Goal: Information Seeking & Learning: Learn about a topic

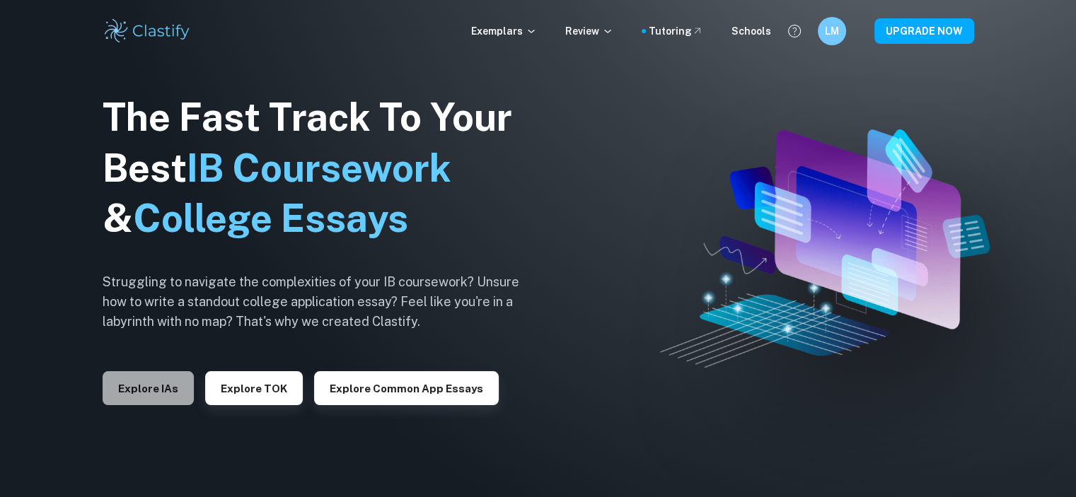
click at [173, 381] on button "Explore IAs" at bounding box center [148, 388] width 91 height 34
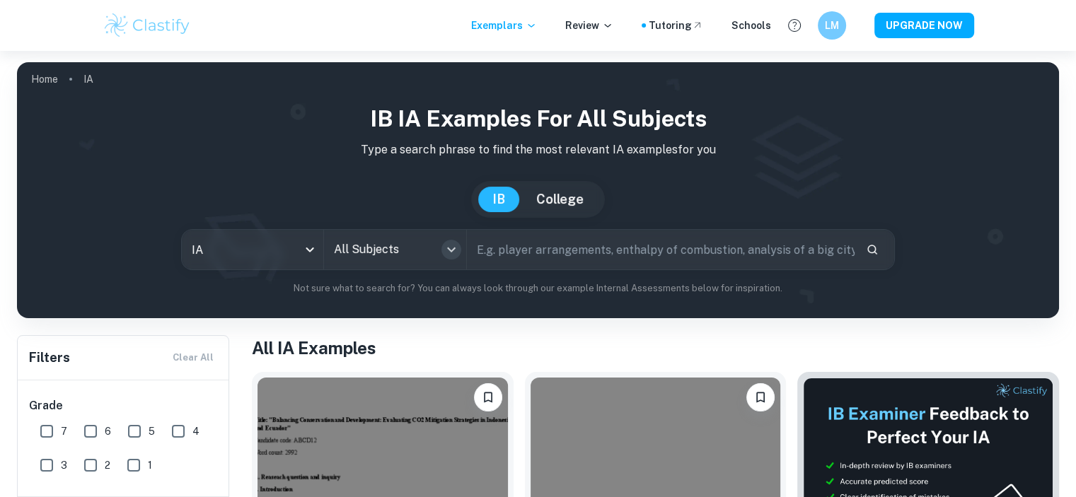
click at [451, 251] on icon "Open" at bounding box center [451, 250] width 8 height 5
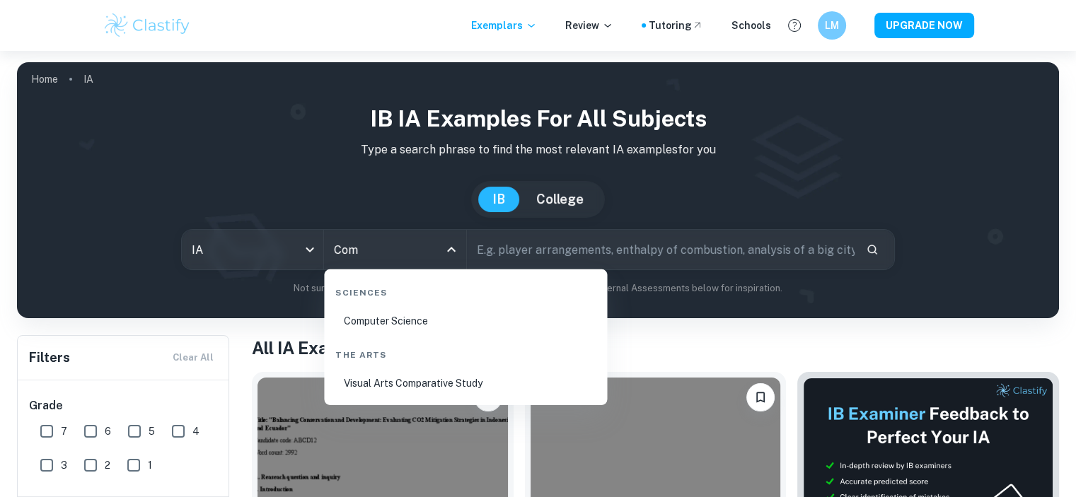
click at [390, 315] on li "Computer Science" at bounding box center [466, 321] width 272 height 33
type input "Computer Science"
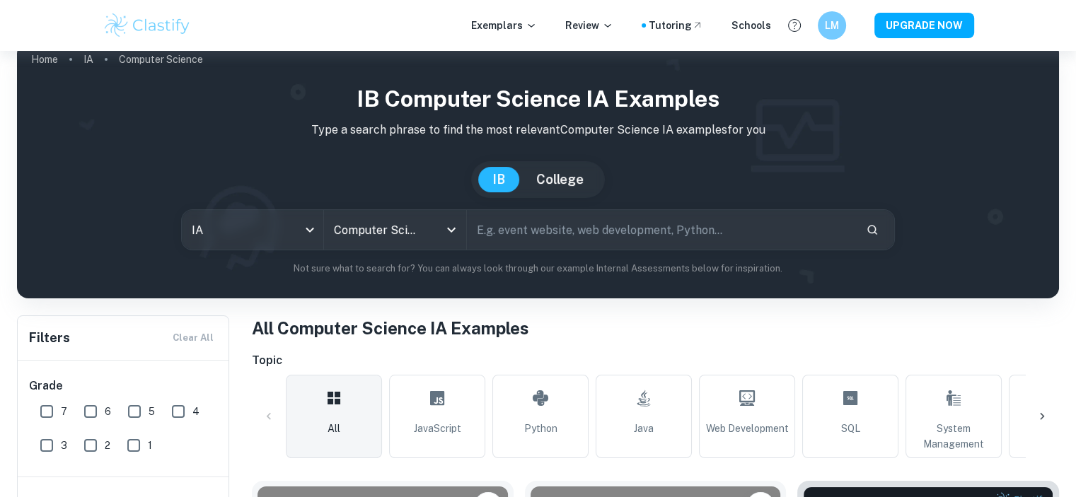
scroll to position [156, 0]
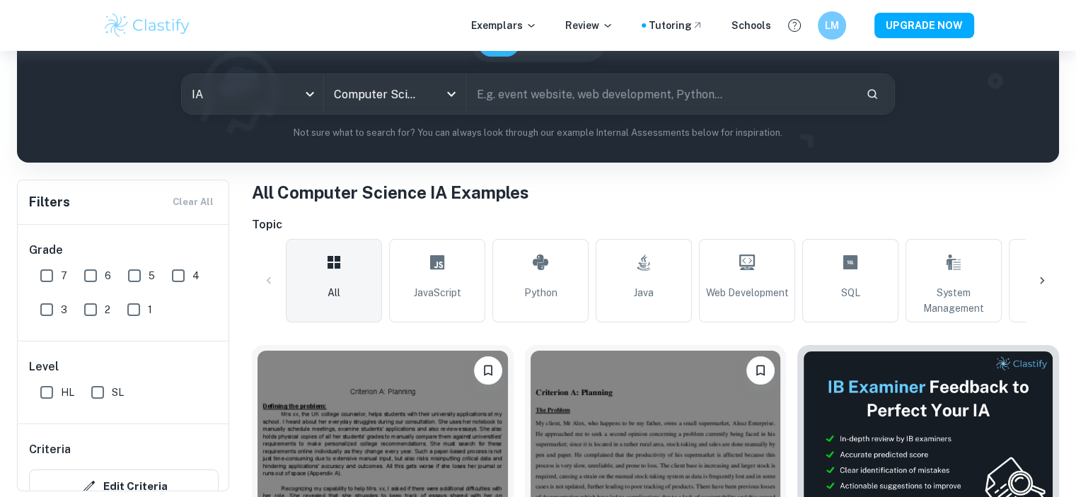
click at [43, 279] on input "7" at bounding box center [47, 276] width 28 height 28
checkbox input "true"
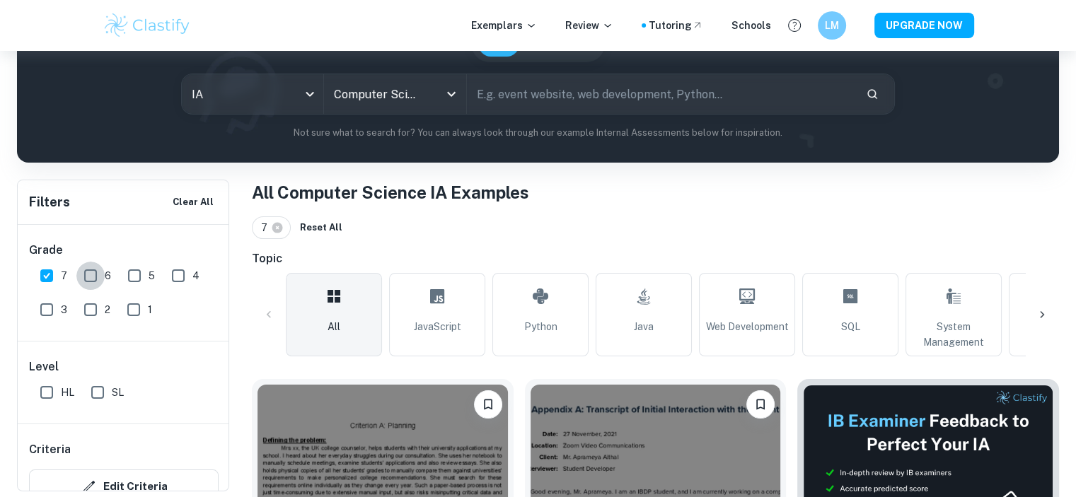
click at [91, 277] on input "6" at bounding box center [90, 276] width 28 height 28
checkbox input "true"
click at [126, 278] on input "5" at bounding box center [134, 276] width 28 height 28
checkbox input "true"
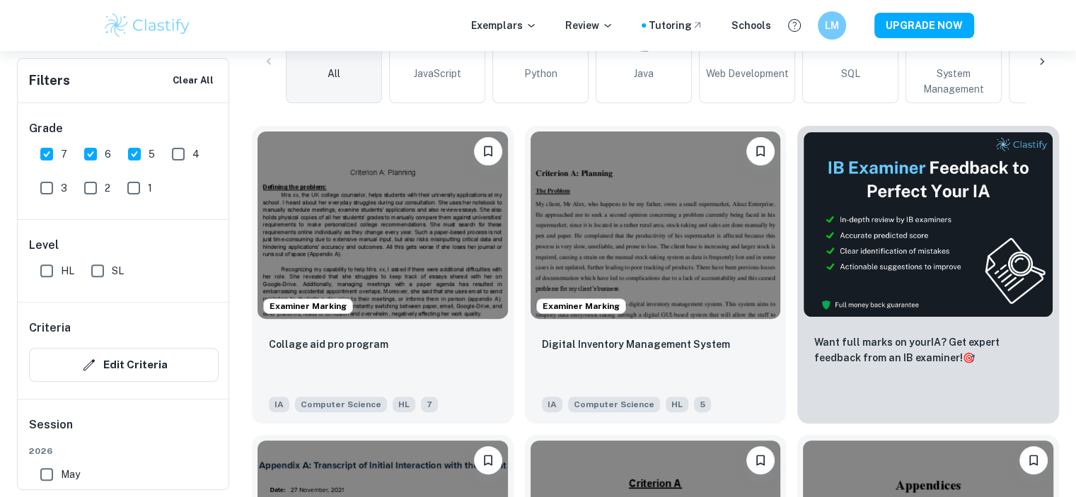
scroll to position [332, 0]
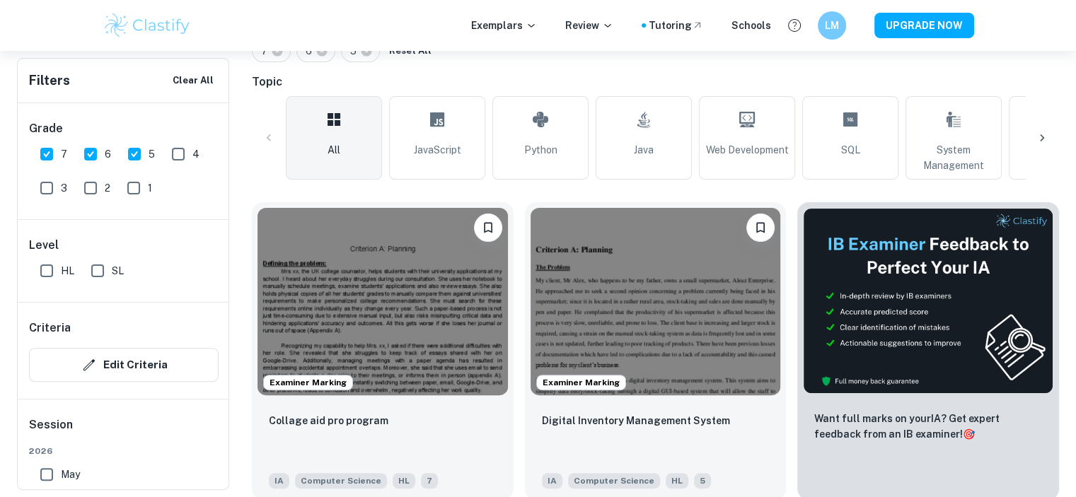
click at [113, 275] on span "SL" at bounding box center [118, 271] width 12 height 16
click at [112, 275] on input "SL" at bounding box center [97, 271] width 28 height 28
checkbox input "true"
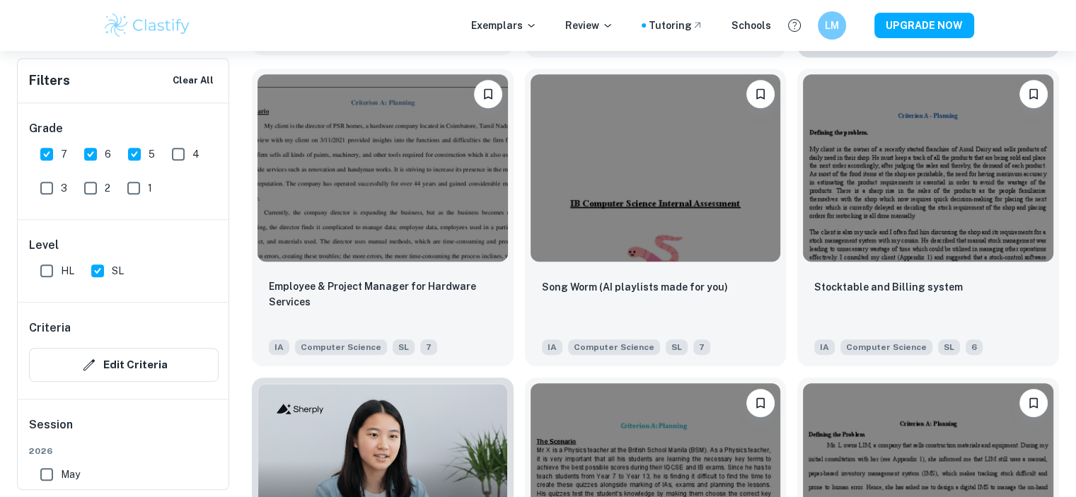
scroll to position [778, 0]
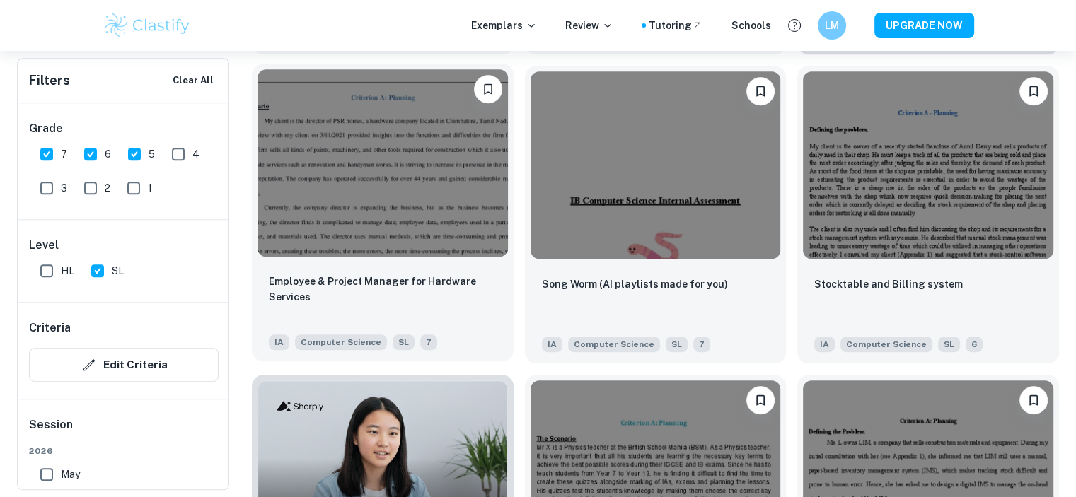
click at [410, 257] on div at bounding box center [383, 163] width 262 height 199
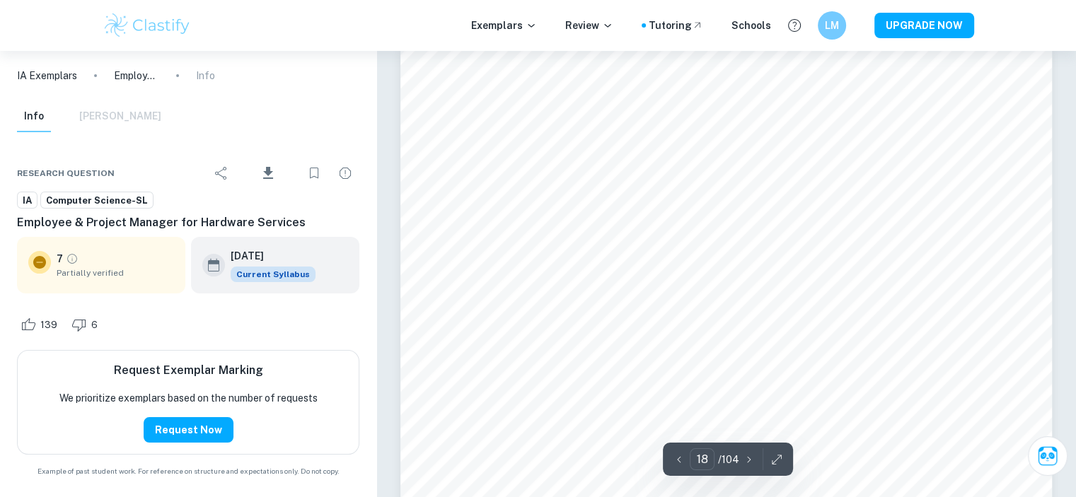
scroll to position [16235, 0]
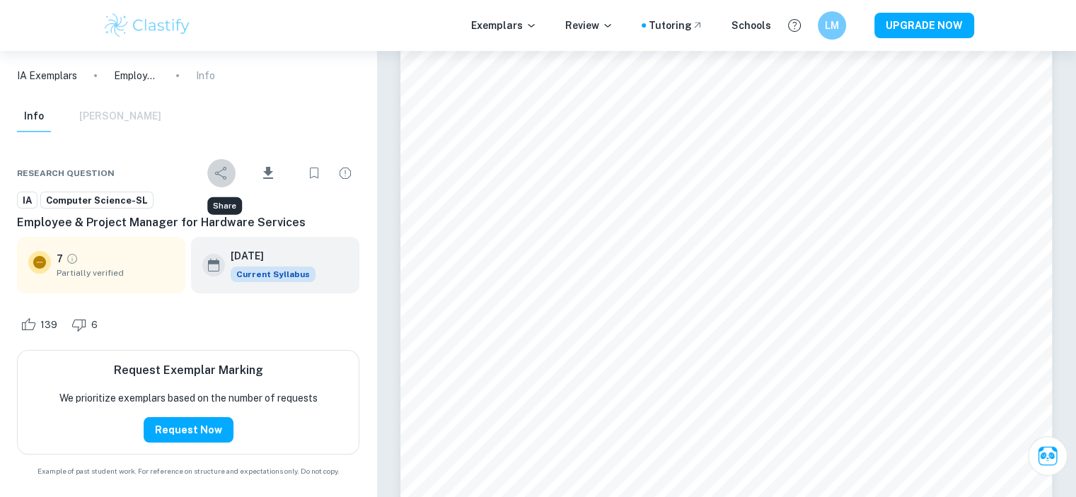
click at [218, 180] on icon "Share" at bounding box center [221, 173] width 17 height 17
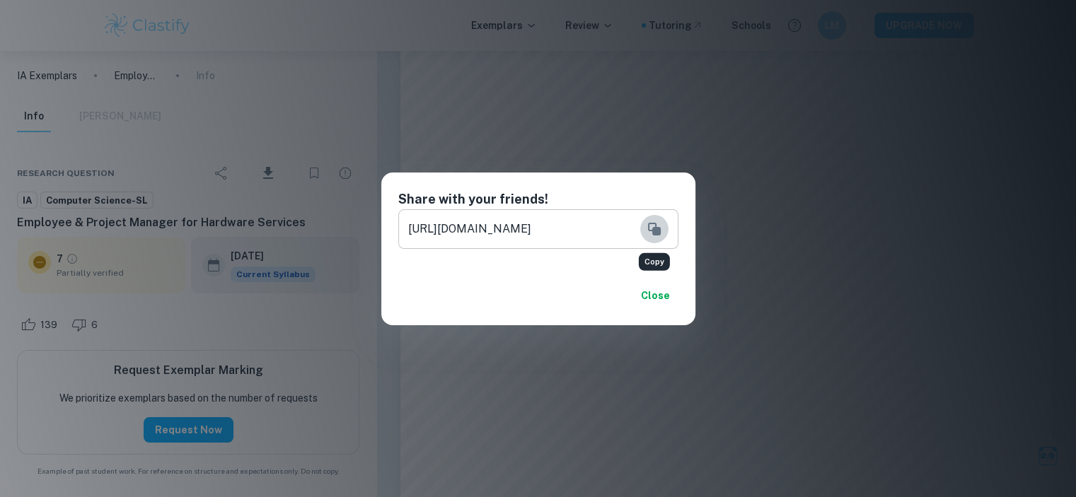
click at [656, 240] on button "Copy" at bounding box center [654, 229] width 28 height 28
click at [651, 294] on button "Close" at bounding box center [655, 295] width 45 height 25
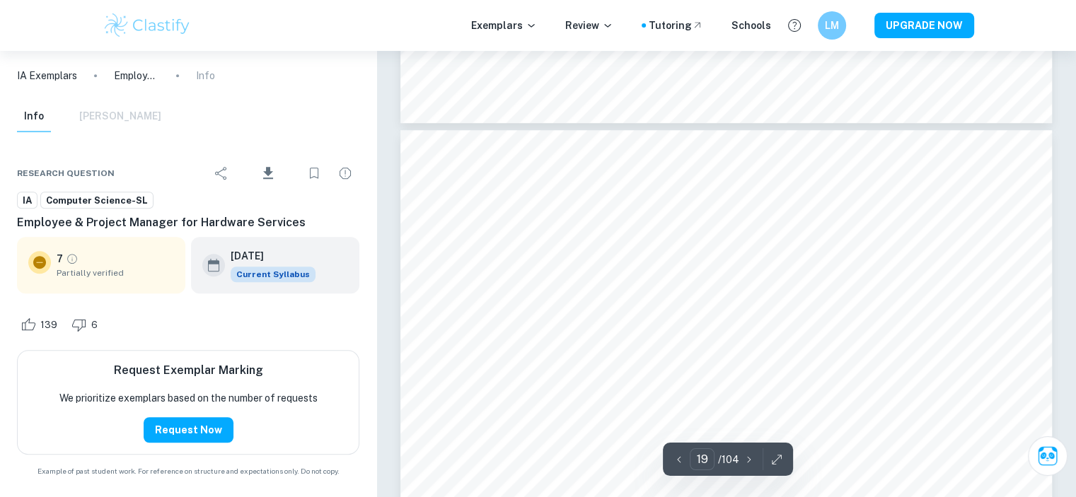
scroll to position [17319, 0]
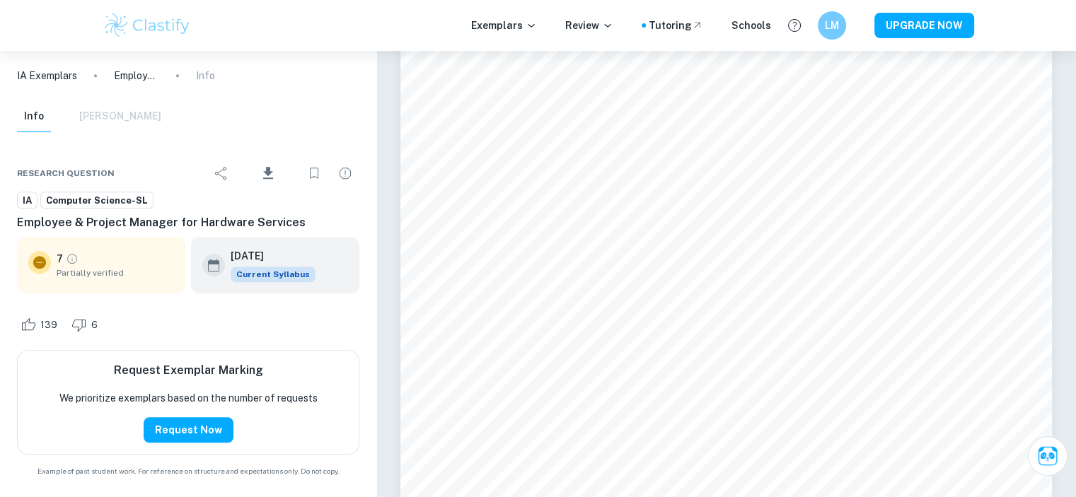
click at [119, 119] on div "Info [PERSON_NAME]" at bounding box center [89, 116] width 144 height 31
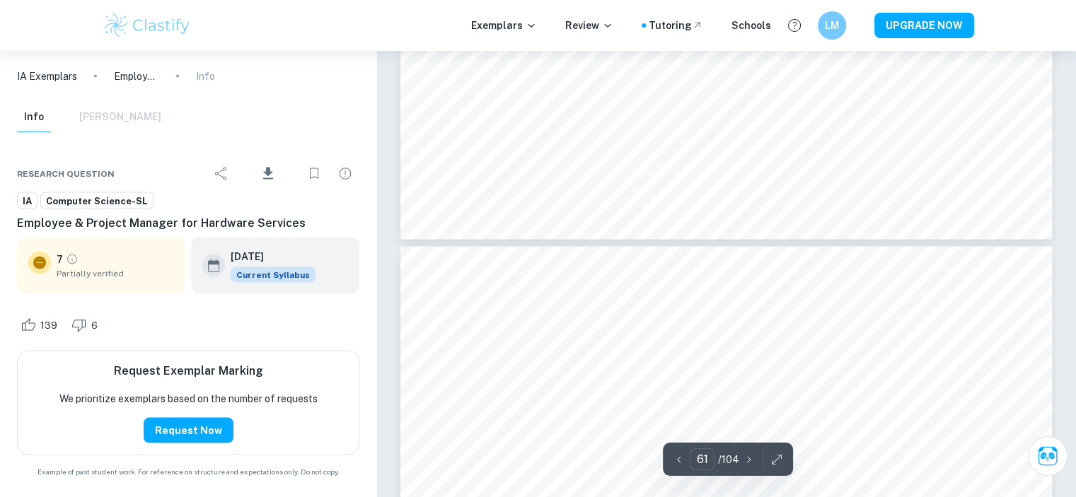
type input "60"
